Goal: Task Accomplishment & Management: Manage account settings

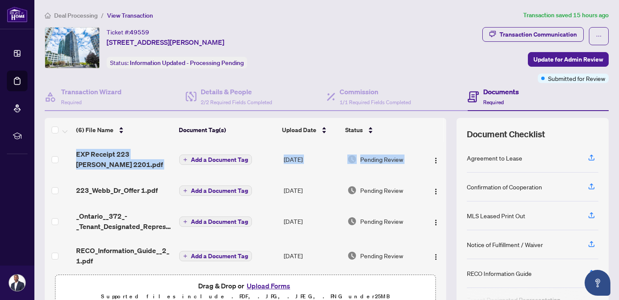
drag, startPoint x: 443, startPoint y: 142, endPoint x: 443, endPoint y: 123, distance: 18.9
click at [443, 123] on div "(6) File Name Document Tag(s) Upload Date Status EXP Receipt 223 [PERSON_NAME] …" at bounding box center [246, 194] width 402 height 152
click at [443, 120] on th at bounding box center [433, 130] width 22 height 24
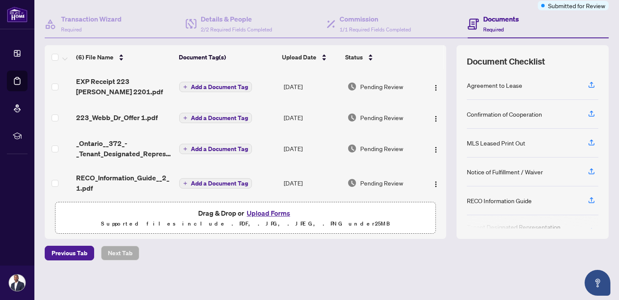
scroll to position [0, 0]
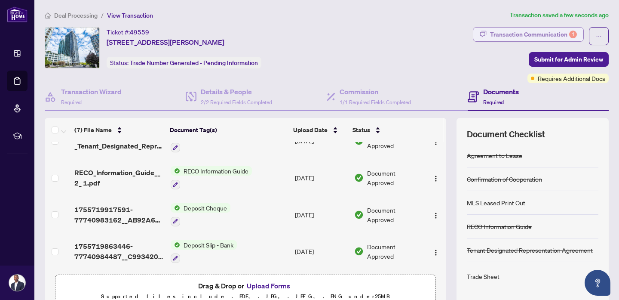
click at [543, 35] on div "Transaction Communication 1" at bounding box center [533, 35] width 87 height 14
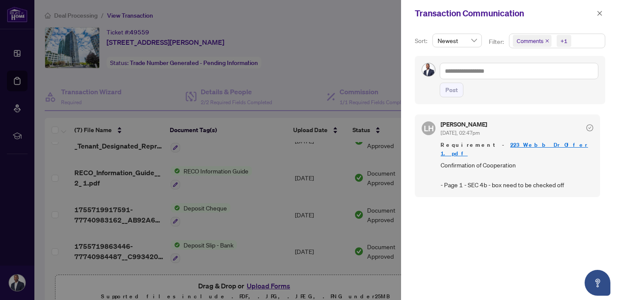
click at [176, 141] on div at bounding box center [309, 150] width 619 height 300
click at [348, 54] on div at bounding box center [309, 150] width 619 height 300
click at [605, 13] on button "button" at bounding box center [600, 13] width 11 height 10
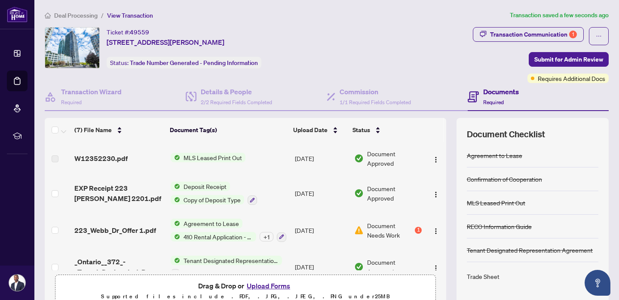
click at [205, 222] on span "Agreement to Lease" at bounding box center [211, 223] width 62 height 9
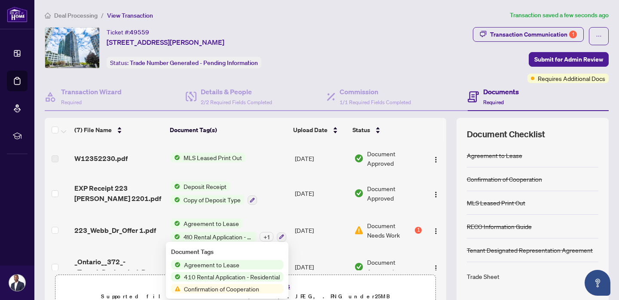
click at [140, 230] on span "223_Webb_Dr_Offer 1.pdf" at bounding box center [115, 230] width 82 height 10
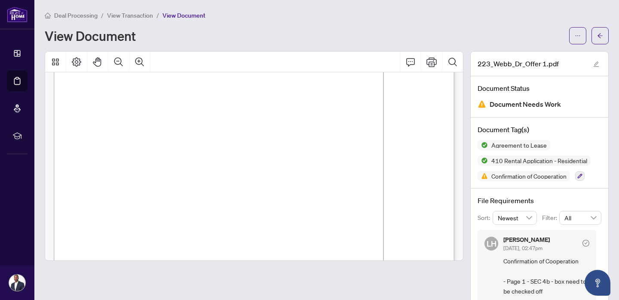
scroll to position [3090, 0]
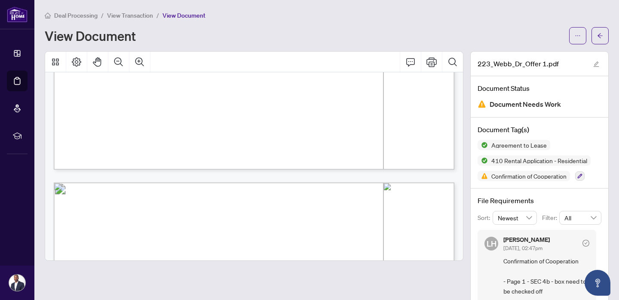
click at [226, 40] on div "View Document" at bounding box center [305, 36] width 520 height 14
